Goal: Use online tool/utility: Utilize a website feature to perform a specific function

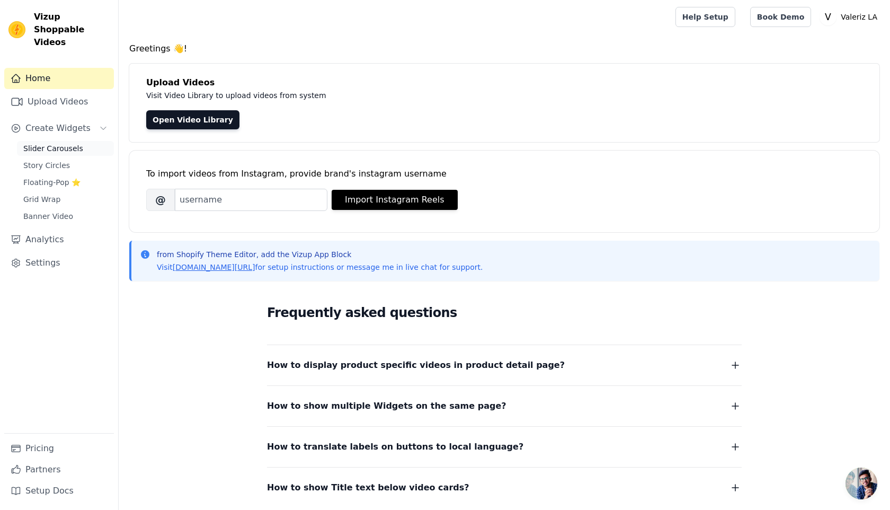
click at [65, 143] on span "Slider Carousels" at bounding box center [53, 148] width 60 height 11
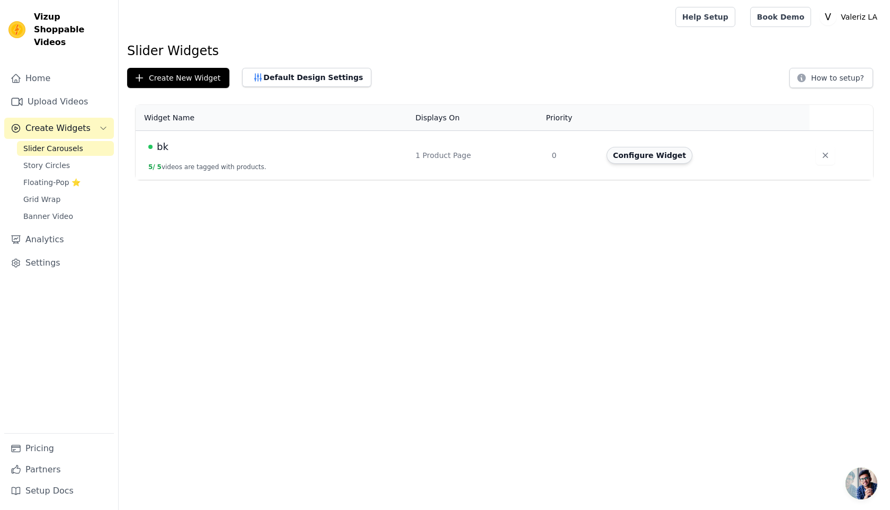
click at [664, 150] on button "Configure Widget" at bounding box center [650, 155] width 86 height 17
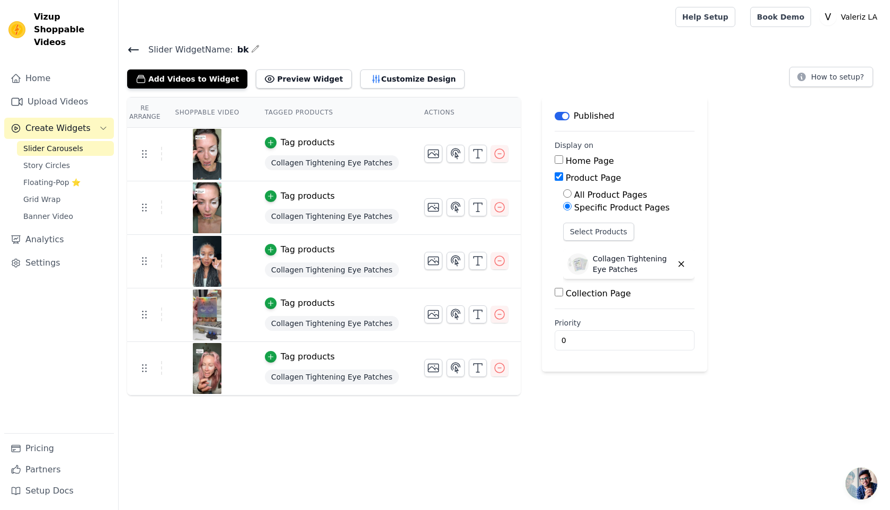
click at [326, 167] on span "Collagen Tightening Eye Patches" at bounding box center [332, 162] width 134 height 15
click at [370, 163] on span "Collagen Tightening Eye Patches" at bounding box center [332, 162] width 134 height 15
click at [302, 134] on td "Tag products Collagen Tightening Eye Patches" at bounding box center [332, 155] width 160 height 54
click at [299, 140] on div "Tag products" at bounding box center [308, 142] width 54 height 13
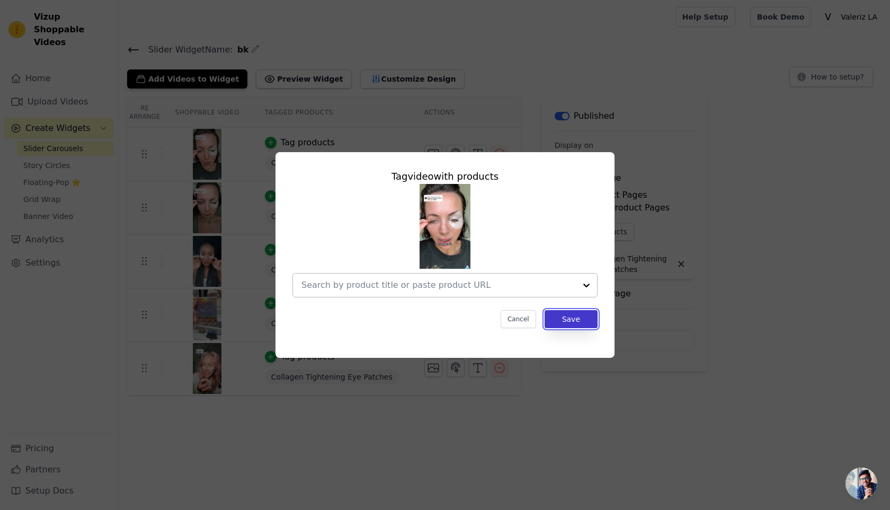
click at [566, 324] on button "Save" at bounding box center [571, 319] width 53 height 18
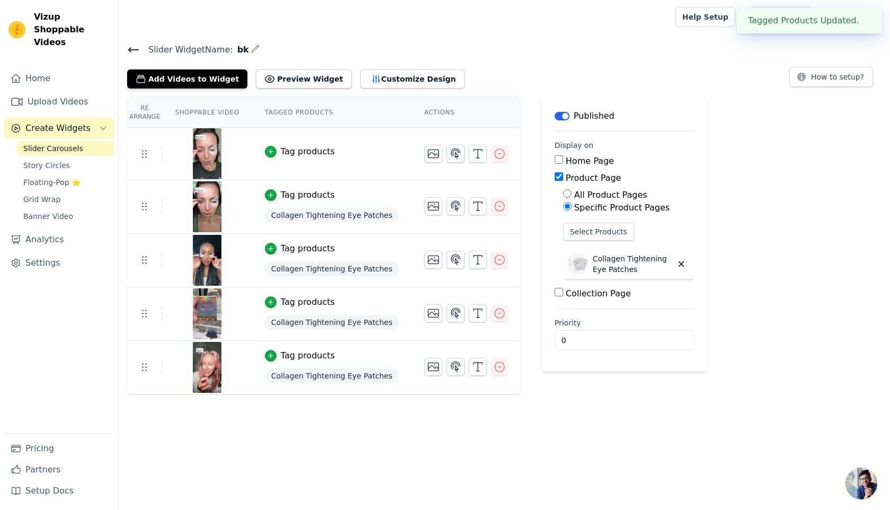
click at [342, 212] on span "Collagen Tightening Eye Patches" at bounding box center [332, 215] width 134 height 15
click at [276, 195] on div "button" at bounding box center [271, 195] width 12 height 12
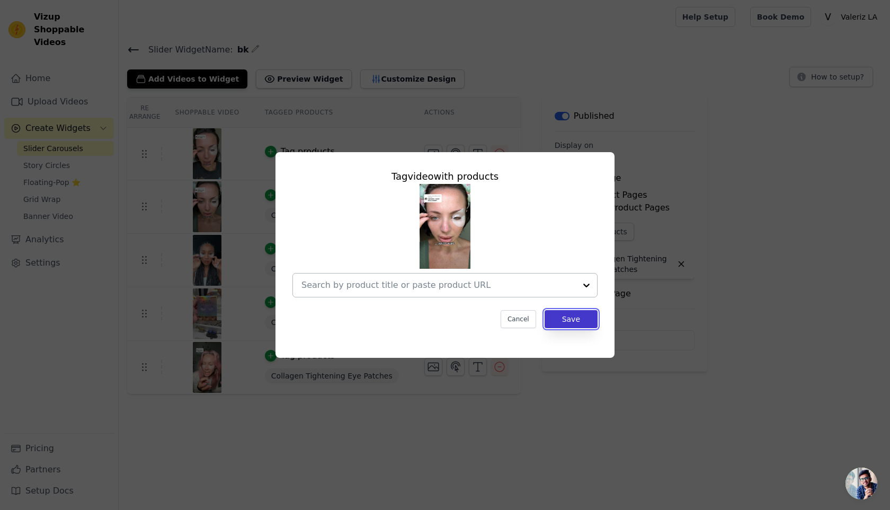
click at [561, 315] on button "Save" at bounding box center [571, 319] width 53 height 18
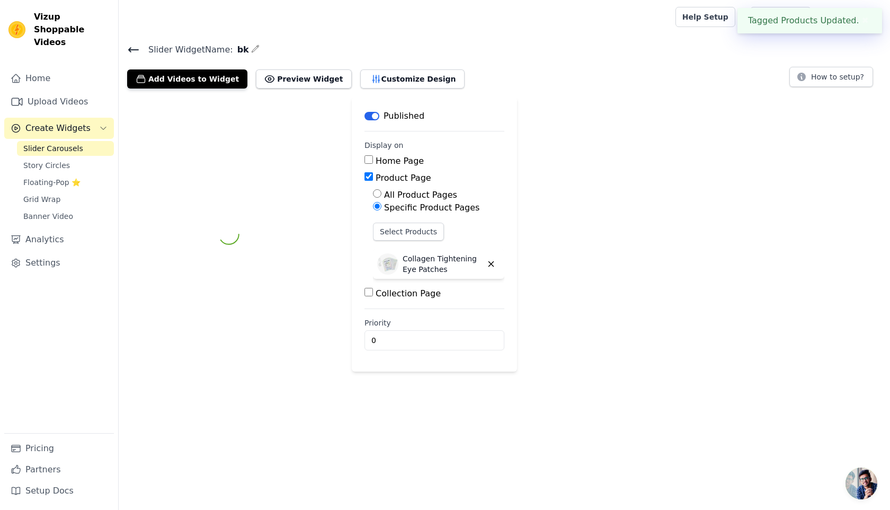
click at [560, 318] on div "Label Published Display on Home Page Product Page All Product Pages Specific Pr…" at bounding box center [505, 234] width 772 height 274
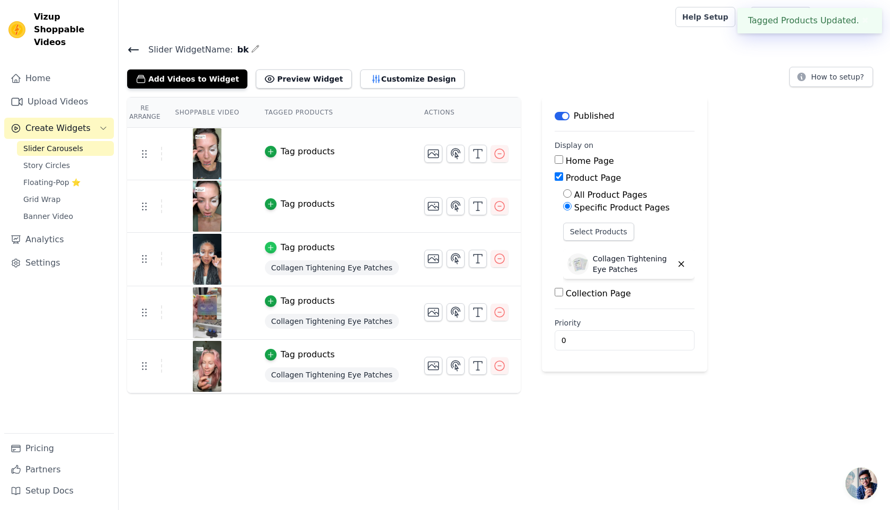
click at [269, 244] on icon "button" at bounding box center [270, 247] width 7 height 7
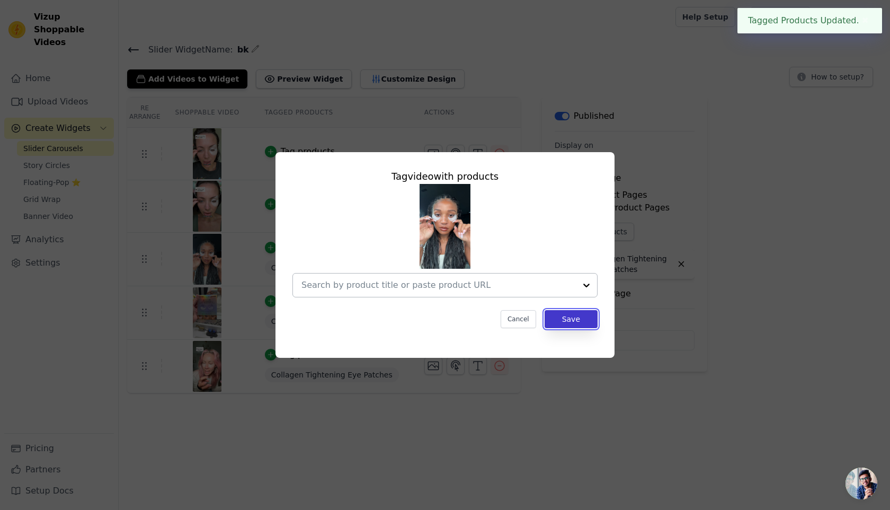
click at [568, 325] on button "Save" at bounding box center [571, 319] width 53 height 18
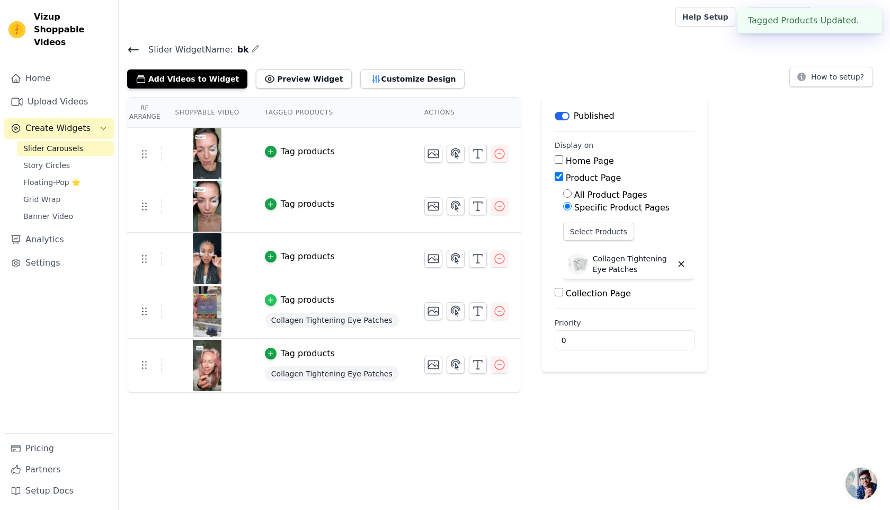
click at [273, 296] on icon "button" at bounding box center [270, 299] width 7 height 7
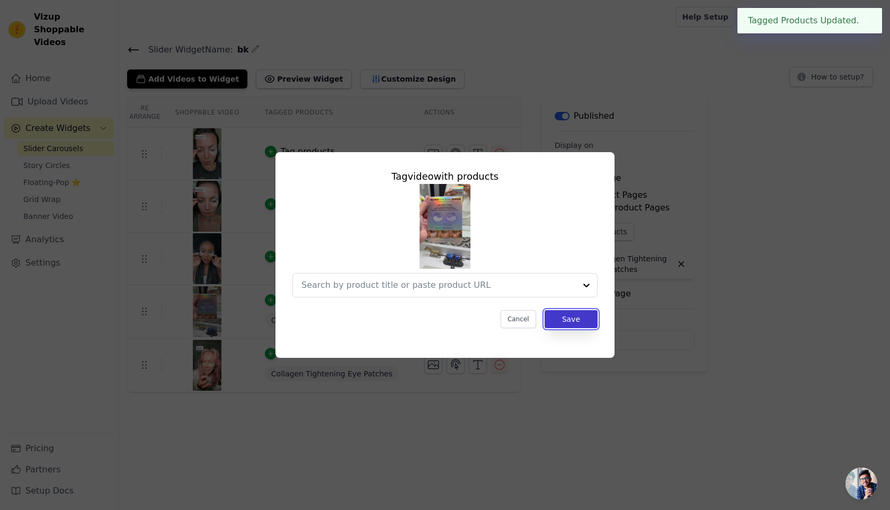
click at [589, 321] on button "Save" at bounding box center [571, 319] width 53 height 18
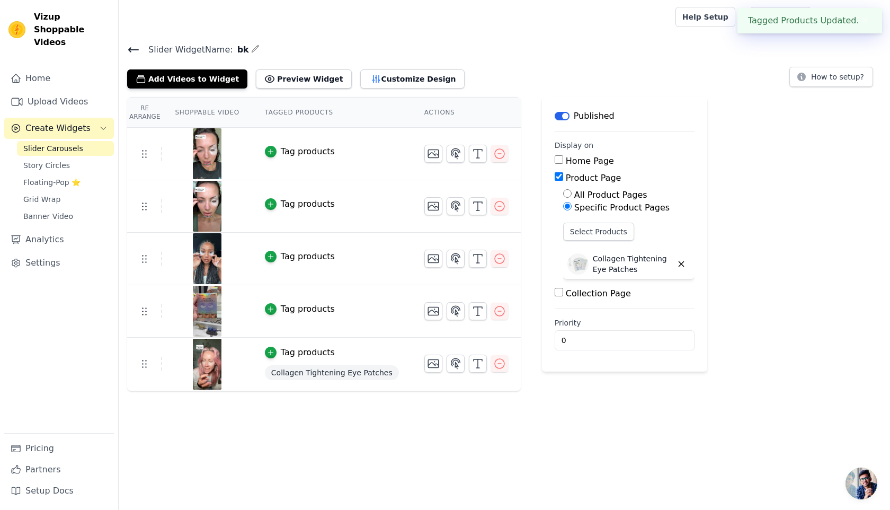
click at [263, 350] on td "Tag products Collagen Tightening Eye Patches" at bounding box center [332, 365] width 160 height 54
click at [269, 350] on icon "button" at bounding box center [270, 352] width 7 height 7
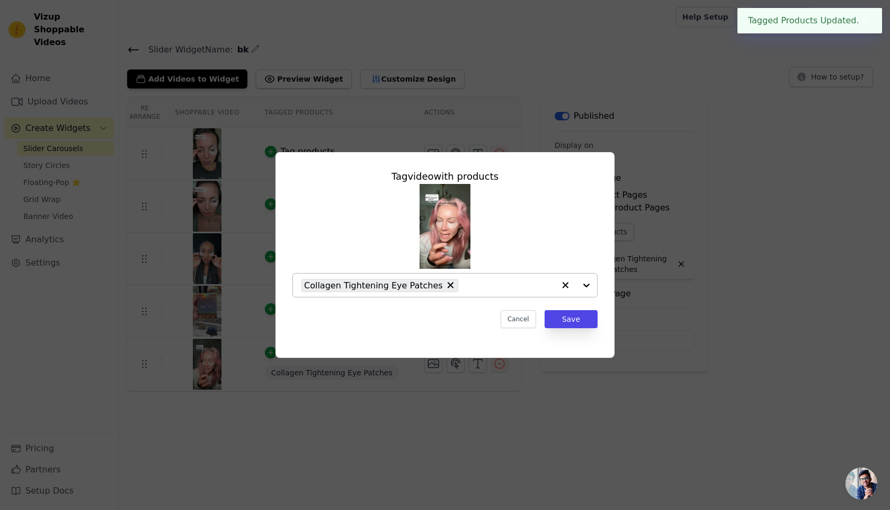
click at [446, 290] on div "Collagen Tightening Eye Patches" at bounding box center [428, 284] width 253 height 23
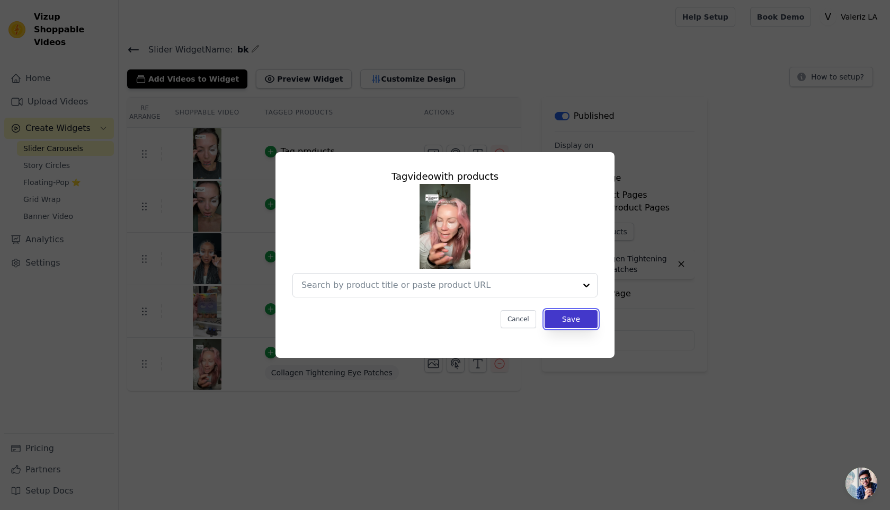
click at [554, 321] on button "Save" at bounding box center [571, 319] width 53 height 18
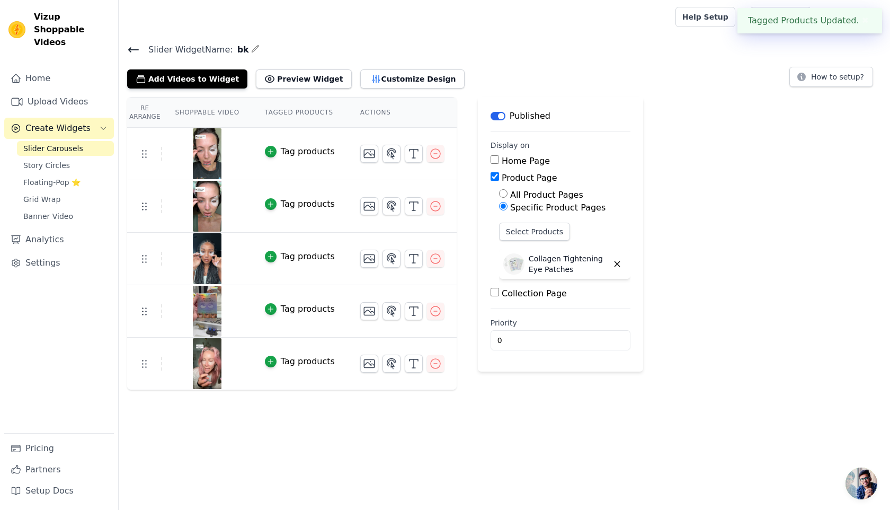
click at [496, 390] on html "Tagged Products Updated. ✖ Vizup Shoppable Videos Home Upload Videos Create Wid…" at bounding box center [445, 195] width 890 height 390
click at [416, 86] on button "Customize Design" at bounding box center [412, 78] width 104 height 19
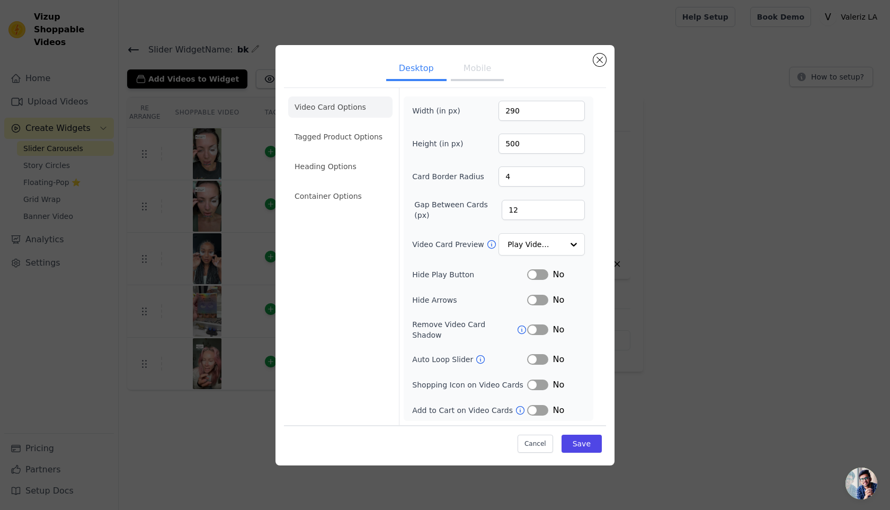
click at [473, 75] on button "Mobile" at bounding box center [477, 69] width 53 height 23
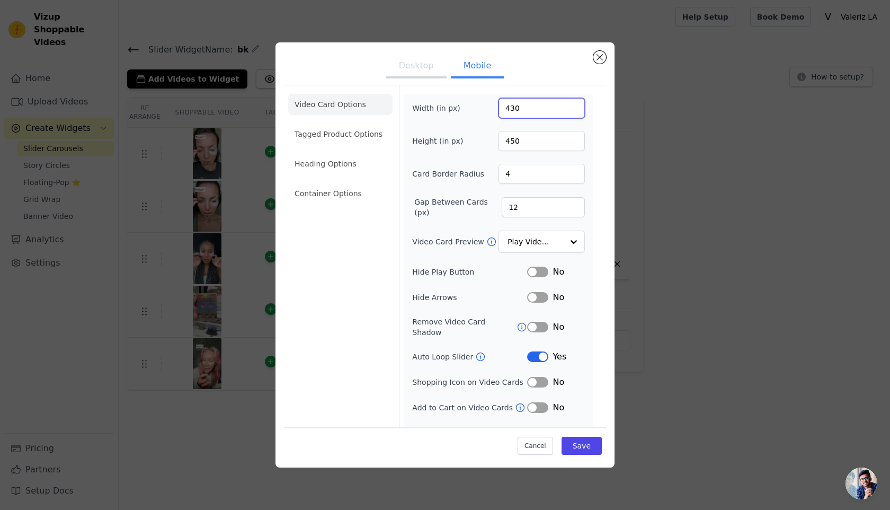
drag, startPoint x: 514, startPoint y: 107, endPoint x: 503, endPoint y: 107, distance: 11.1
click at [503, 107] on input "430" at bounding box center [542, 108] width 86 height 20
type input "540"
click at [581, 438] on button "Save" at bounding box center [582, 446] width 40 height 18
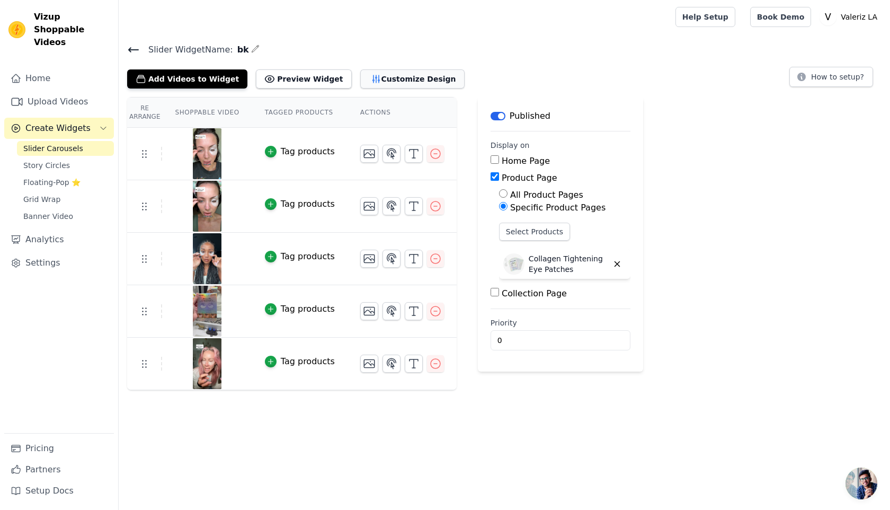
click at [391, 80] on button "Customize Design" at bounding box center [412, 78] width 104 height 19
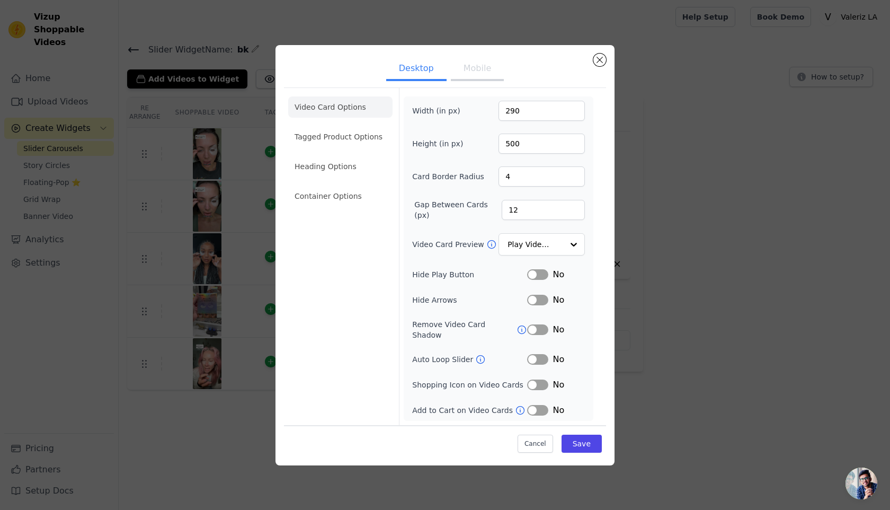
click at [484, 78] on button "Mobile" at bounding box center [477, 69] width 53 height 23
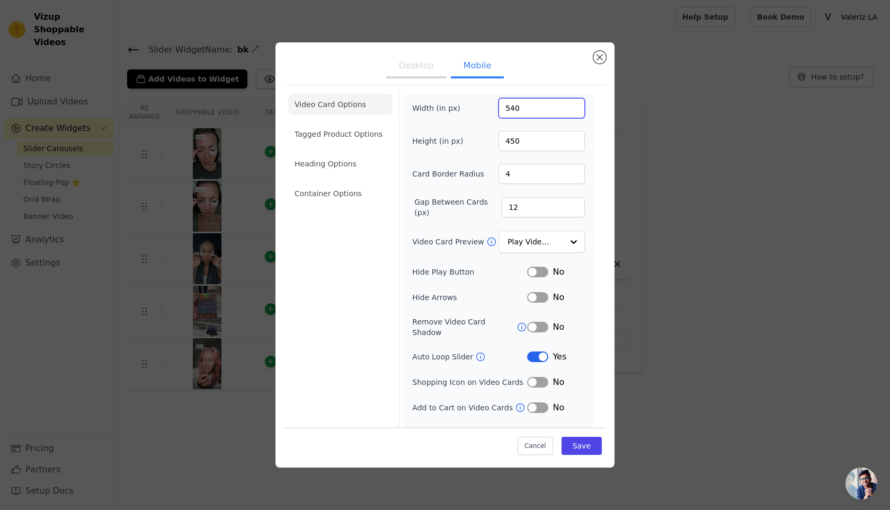
drag, startPoint x: 511, startPoint y: 108, endPoint x: 501, endPoint y: 108, distance: 10.1
click at [501, 108] on input "540" at bounding box center [542, 108] width 86 height 20
type input "940"
click at [581, 453] on button "Save" at bounding box center [582, 446] width 40 height 18
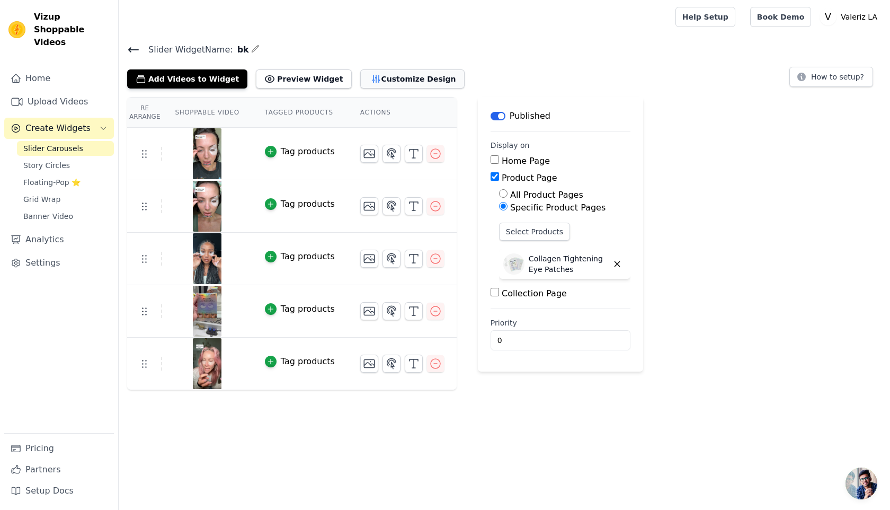
click at [385, 76] on button "Customize Design" at bounding box center [412, 78] width 104 height 19
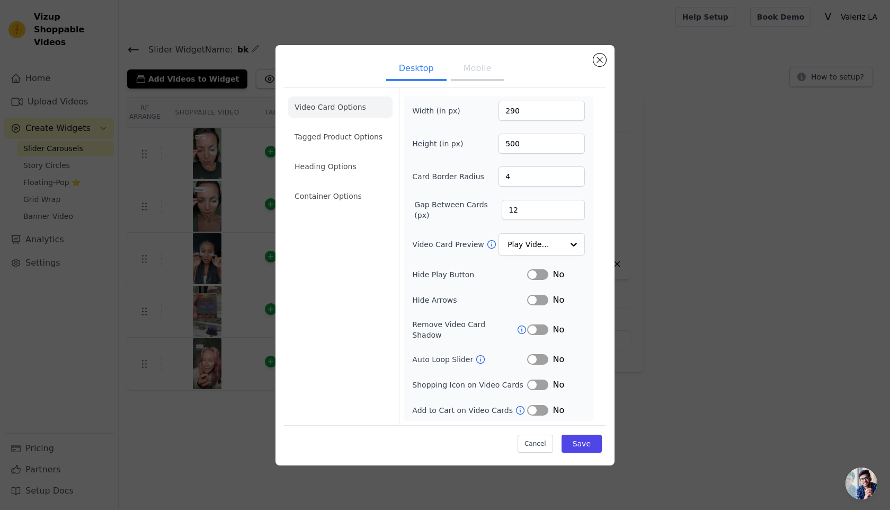
click at [482, 78] on button "Mobile" at bounding box center [477, 69] width 53 height 23
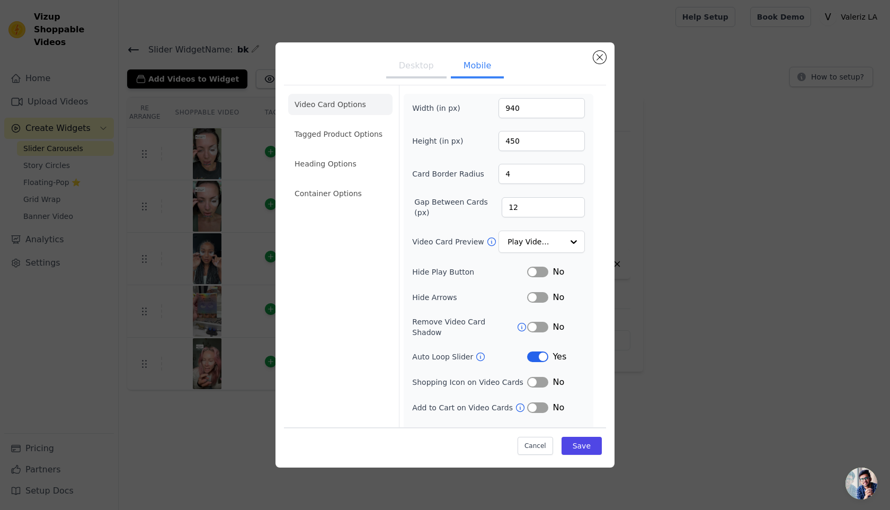
click at [418, 61] on button "Desktop" at bounding box center [416, 66] width 60 height 23
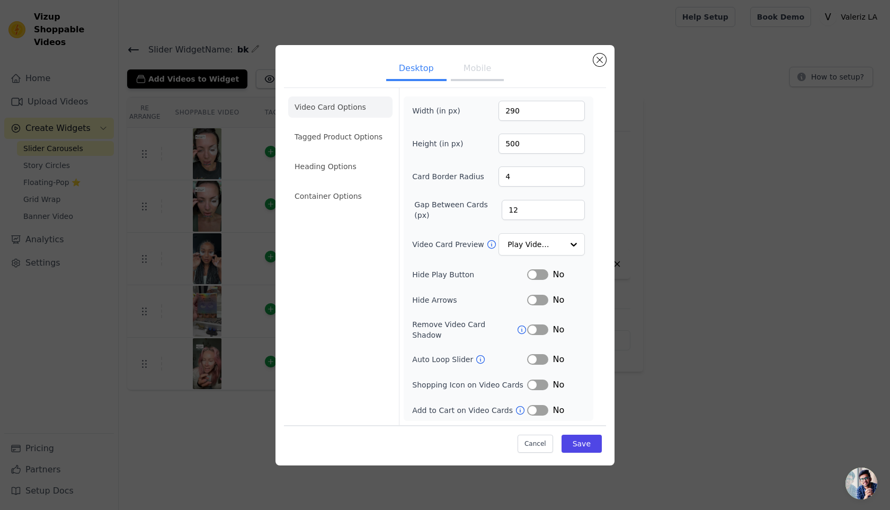
click at [464, 73] on button "Mobile" at bounding box center [477, 69] width 53 height 23
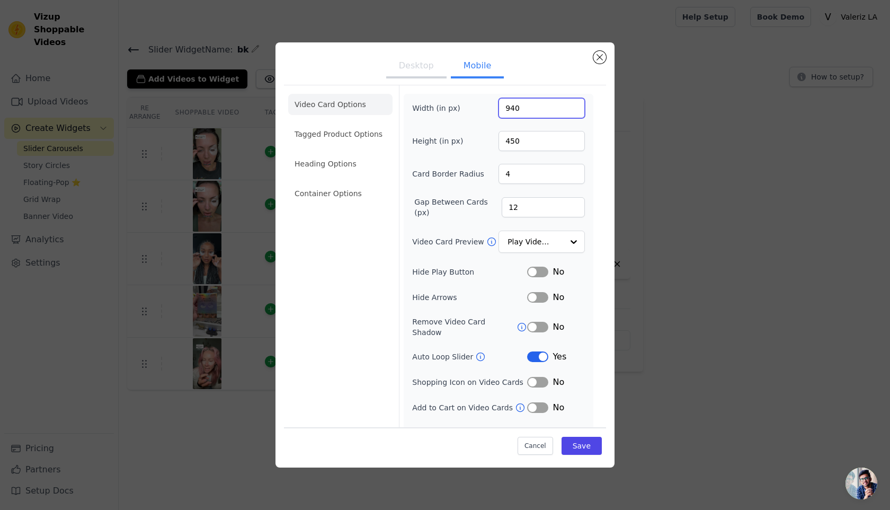
drag, startPoint x: 513, startPoint y: 108, endPoint x: 502, endPoint y: 109, distance: 11.2
click at [502, 109] on input "940" at bounding box center [542, 108] width 86 height 20
type input "390"
click at [512, 139] on input "450" at bounding box center [542, 141] width 86 height 20
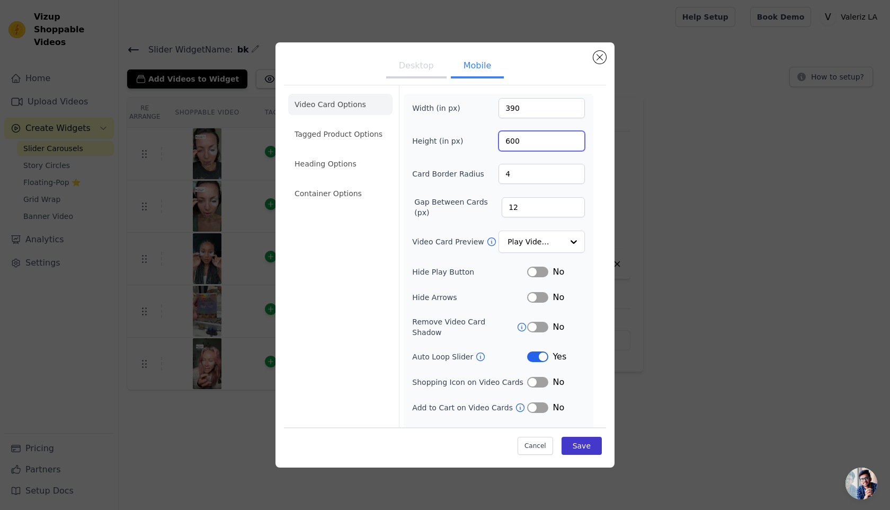
type input "600"
click at [595, 440] on button "Save" at bounding box center [582, 446] width 40 height 18
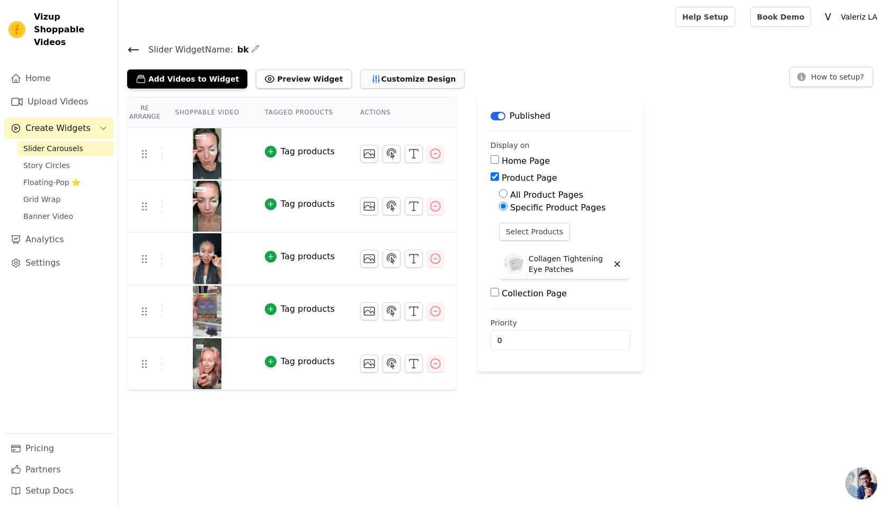
click at [394, 83] on button "Customize Design" at bounding box center [412, 78] width 104 height 19
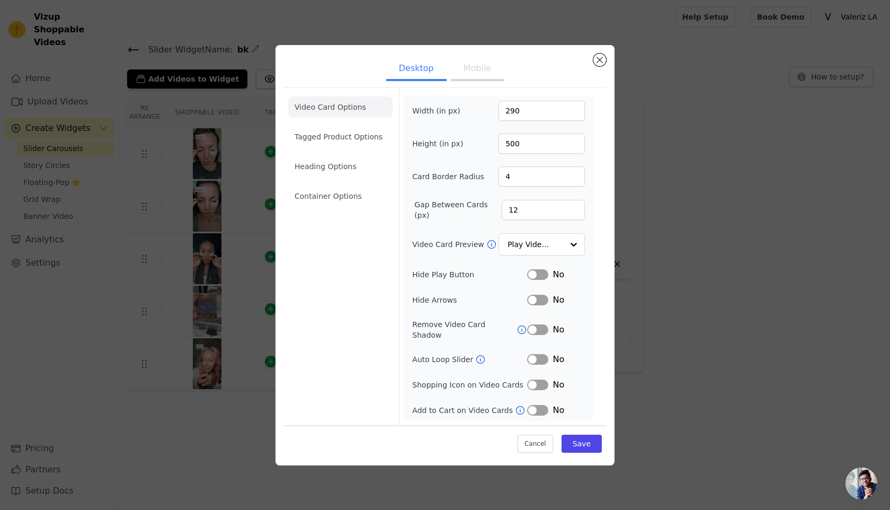
click at [473, 81] on button "Mobile" at bounding box center [477, 69] width 53 height 23
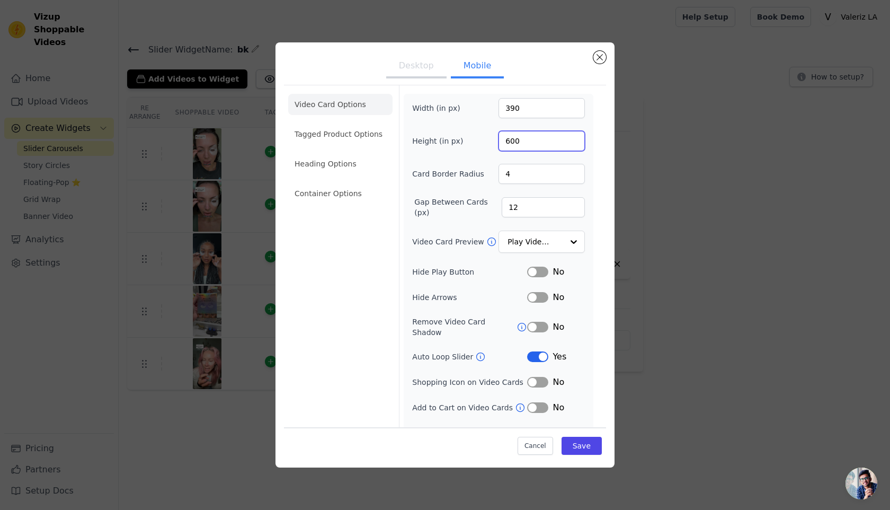
drag, startPoint x: 509, startPoint y: 139, endPoint x: 501, endPoint y: 139, distance: 8.5
click at [501, 139] on input "600" at bounding box center [542, 141] width 86 height 20
type input "300"
click at [511, 106] on input "390" at bounding box center [542, 108] width 86 height 20
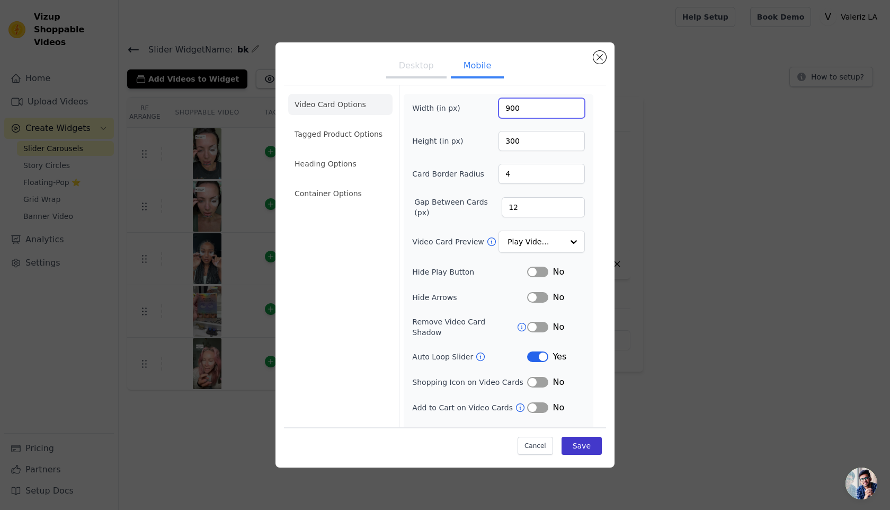
type input "900"
click at [590, 452] on button "Save" at bounding box center [582, 446] width 40 height 18
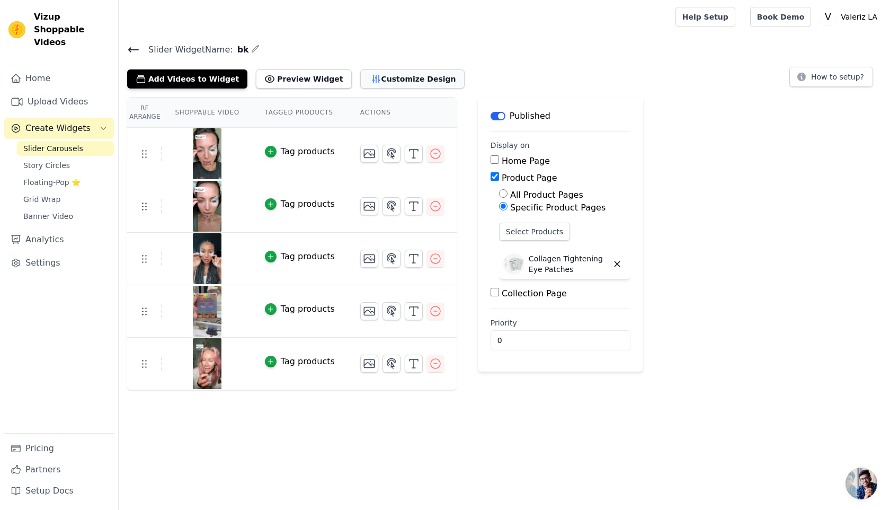
click at [385, 78] on button "Customize Design" at bounding box center [412, 78] width 104 height 19
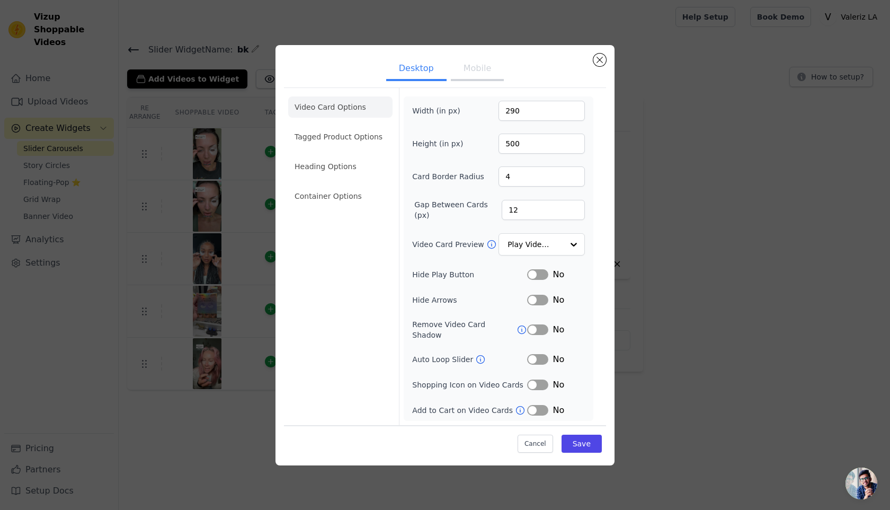
click at [477, 73] on button "Mobile" at bounding box center [477, 69] width 53 height 23
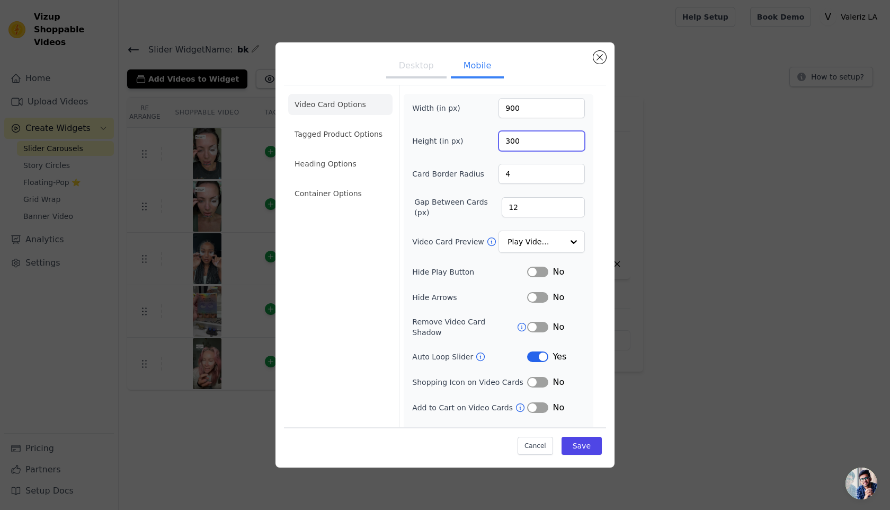
drag, startPoint x: 513, startPoint y: 138, endPoint x: 456, endPoint y: 136, distance: 57.3
click at [463, 137] on div "Height (in px) 300" at bounding box center [498, 141] width 173 height 20
type input "450"
click at [582, 440] on button "Save" at bounding box center [582, 446] width 40 height 18
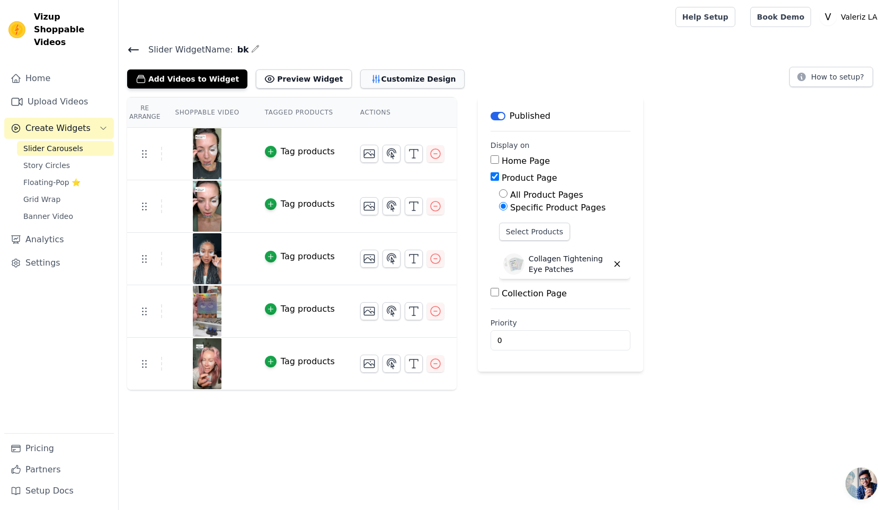
click at [394, 81] on button "Customize Design" at bounding box center [412, 78] width 104 height 19
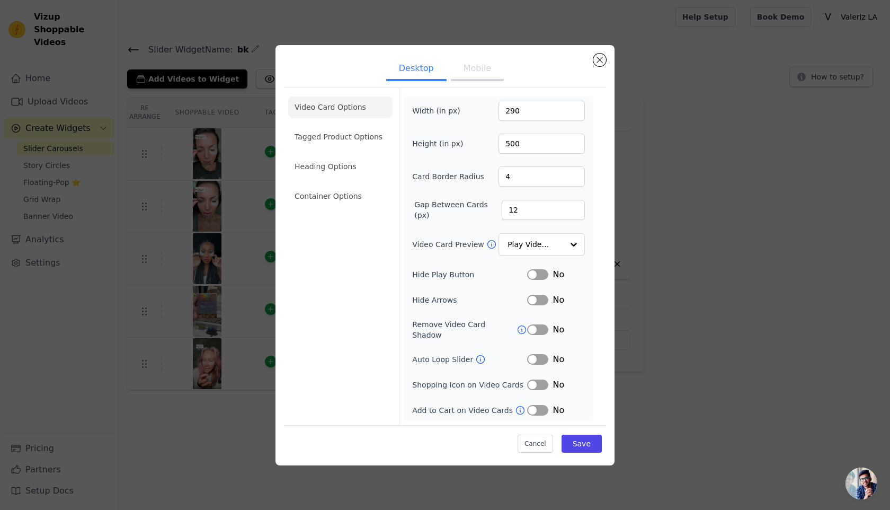
click at [482, 76] on button "Mobile" at bounding box center [477, 69] width 53 height 23
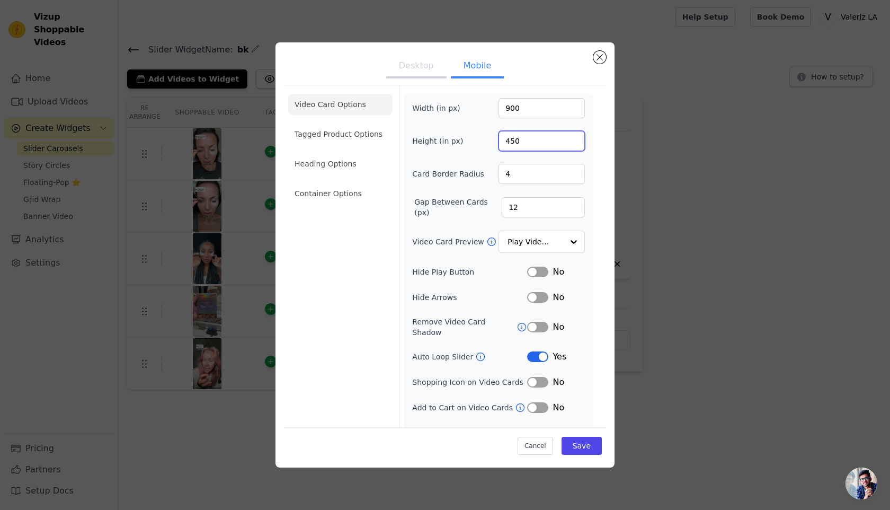
drag, startPoint x: 513, startPoint y: 139, endPoint x: 480, endPoint y: 139, distance: 32.9
click at [493, 139] on div "Height (in px) 450" at bounding box center [498, 141] width 173 height 20
type input "500"
click at [595, 437] on button "Save" at bounding box center [582, 446] width 40 height 18
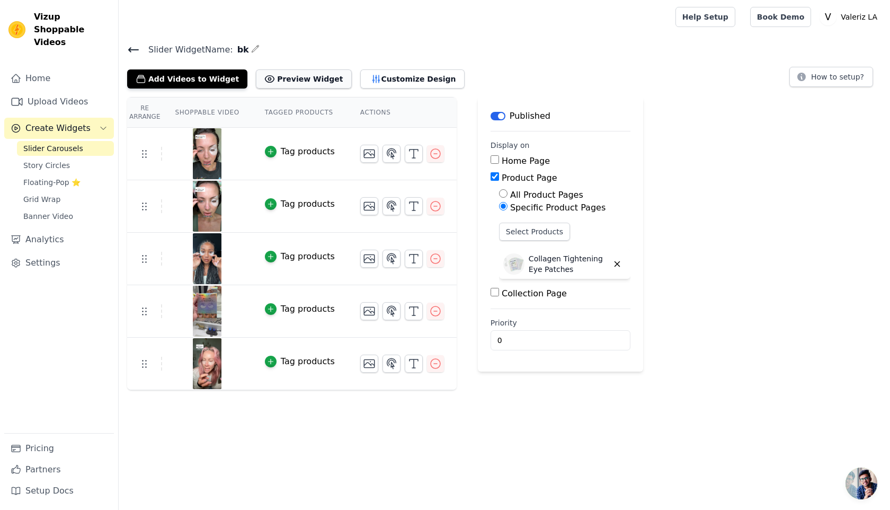
click at [297, 82] on button "Preview Widget" at bounding box center [303, 78] width 95 height 19
click at [372, 74] on button "Customize Design" at bounding box center [412, 78] width 104 height 19
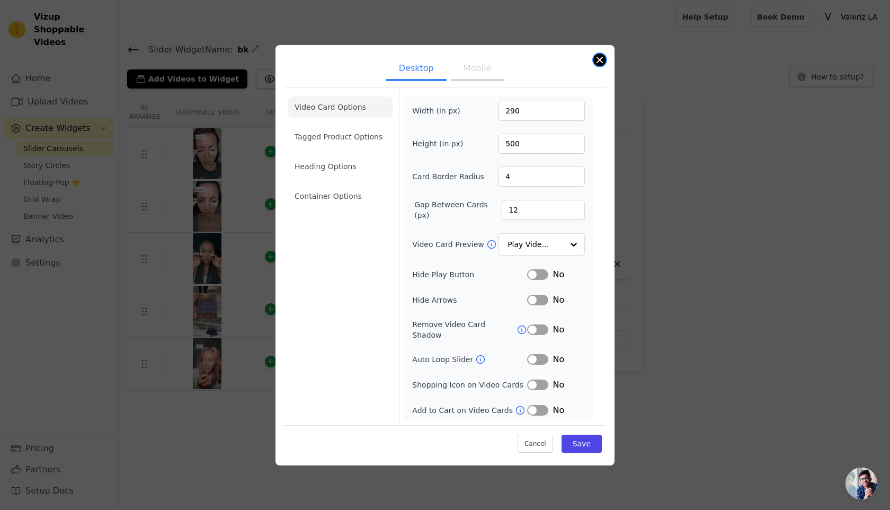
click at [600, 61] on button "Close modal" at bounding box center [599, 60] width 13 height 13
